Goal: Find specific page/section: Find specific page/section

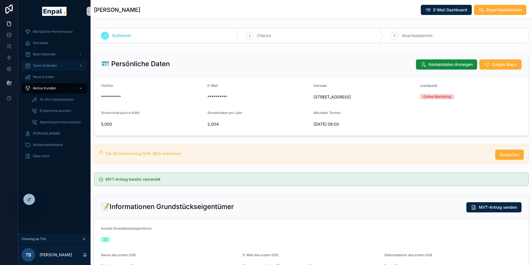
click at [65, 67] on div "Team Kalender" at bounding box center [54, 65] width 59 height 9
